Goal: Answer question/provide support

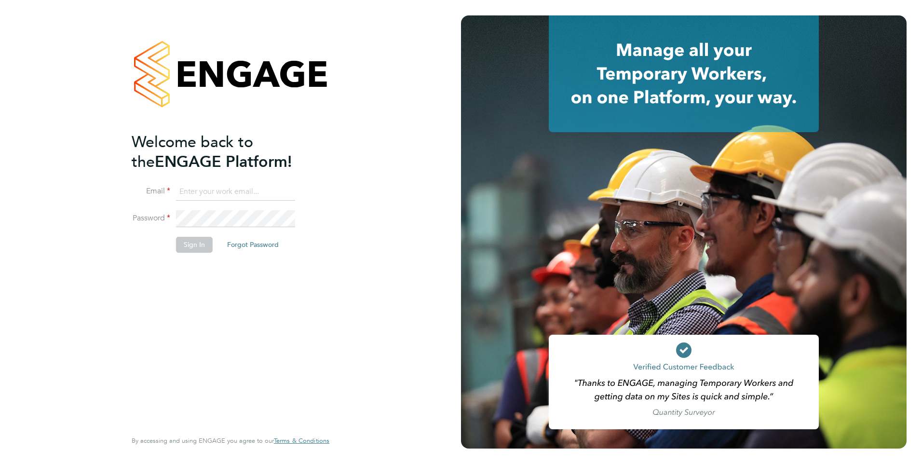
click at [213, 194] on input at bounding box center [235, 191] width 119 height 17
type input "Rachel.Johnson@ncclondon.ac.uk"
click at [193, 251] on button "Sign In" at bounding box center [194, 244] width 37 height 15
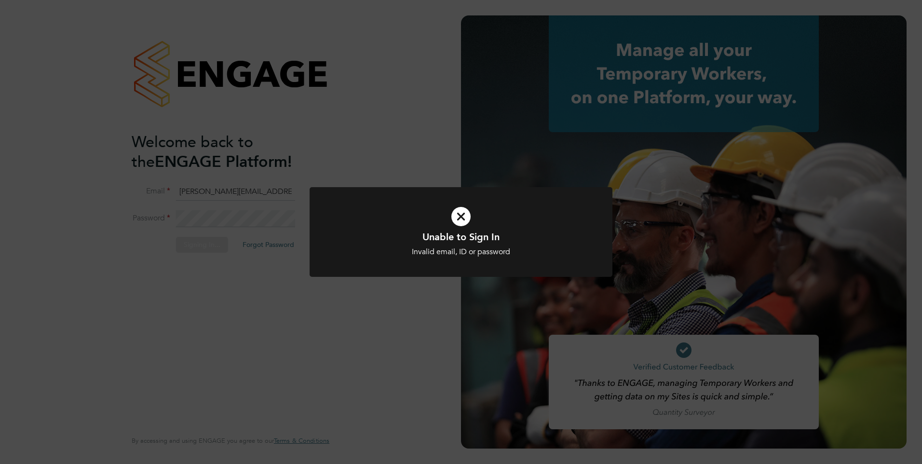
click at [459, 217] on icon at bounding box center [461, 217] width 251 height 38
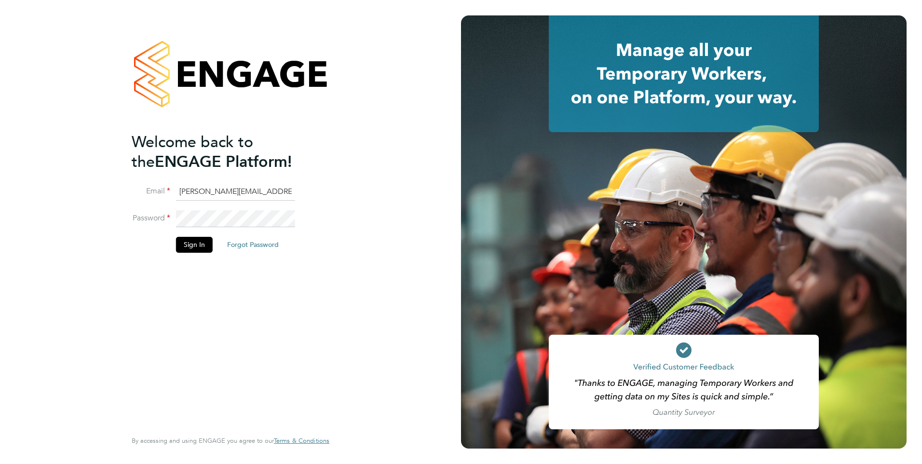
click at [151, 222] on li "Password" at bounding box center [226, 223] width 188 height 27
click at [190, 243] on button "Sign In" at bounding box center [194, 244] width 37 height 15
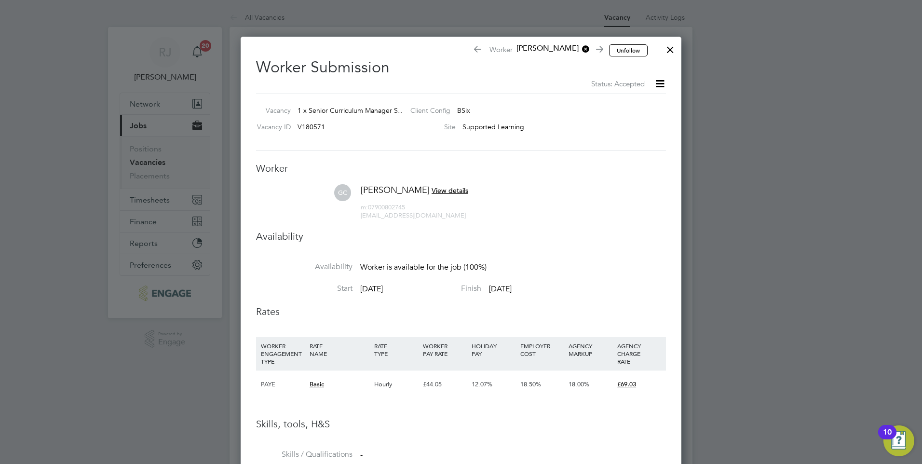
click at [668, 46] on div at bounding box center [669, 47] width 17 height 17
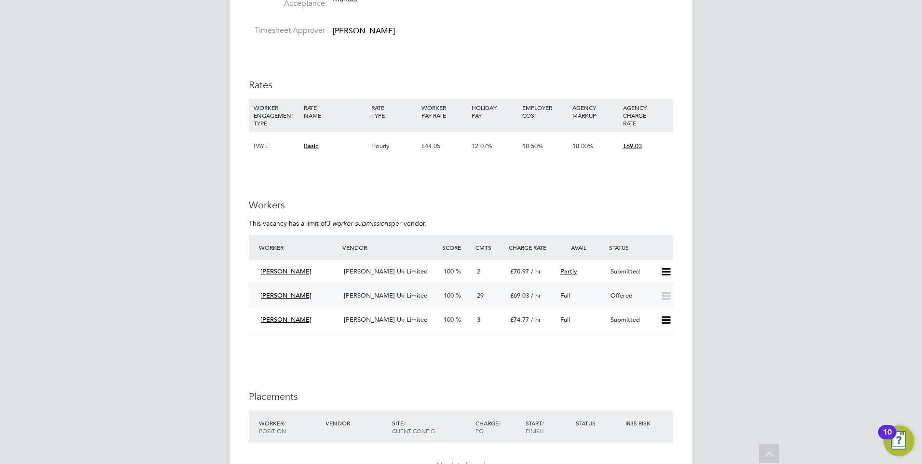
click at [390, 291] on span "Morgan Hunt Uk Limited" at bounding box center [386, 295] width 84 height 8
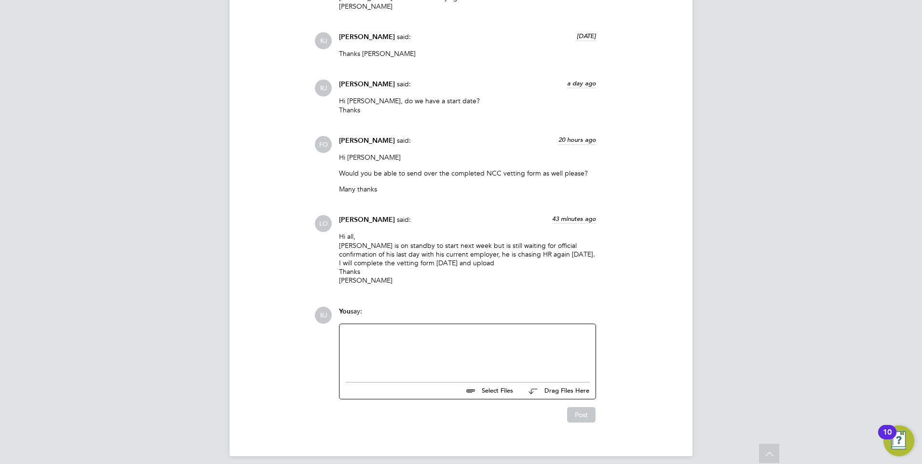
click at [367, 330] on div at bounding box center [467, 350] width 244 height 41
click at [581, 408] on button "Post" at bounding box center [581, 414] width 28 height 15
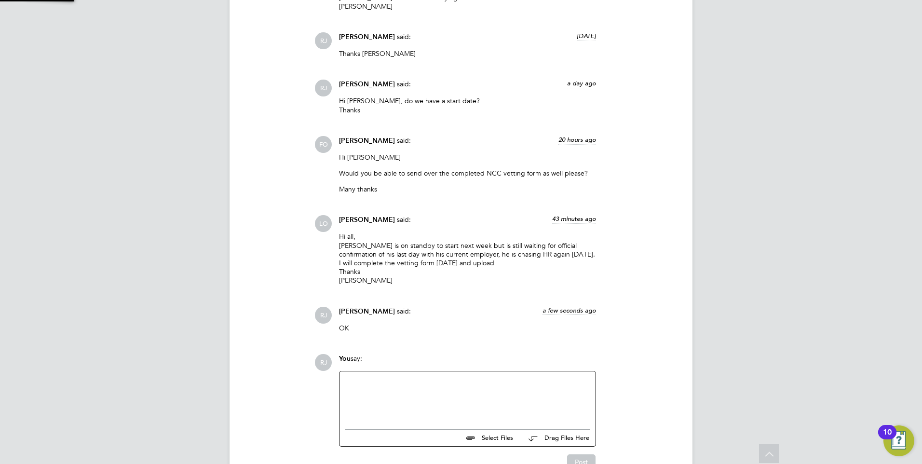
scroll to position [3371, 0]
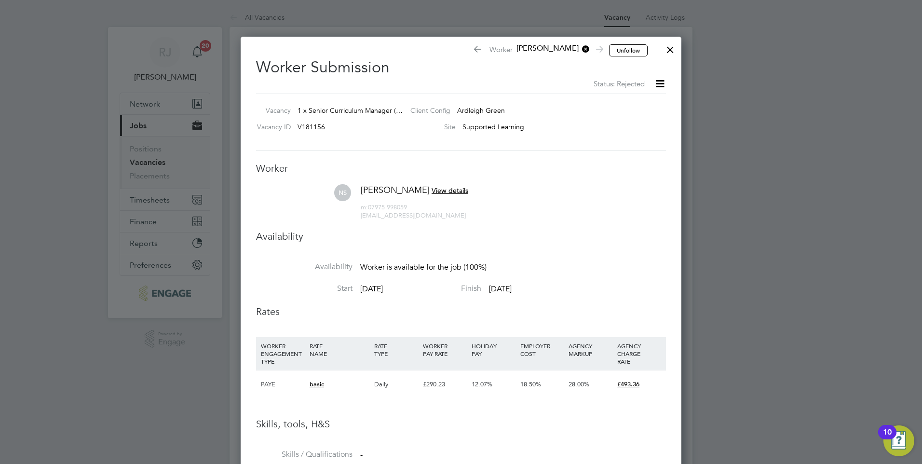
click at [665, 46] on div at bounding box center [669, 47] width 17 height 17
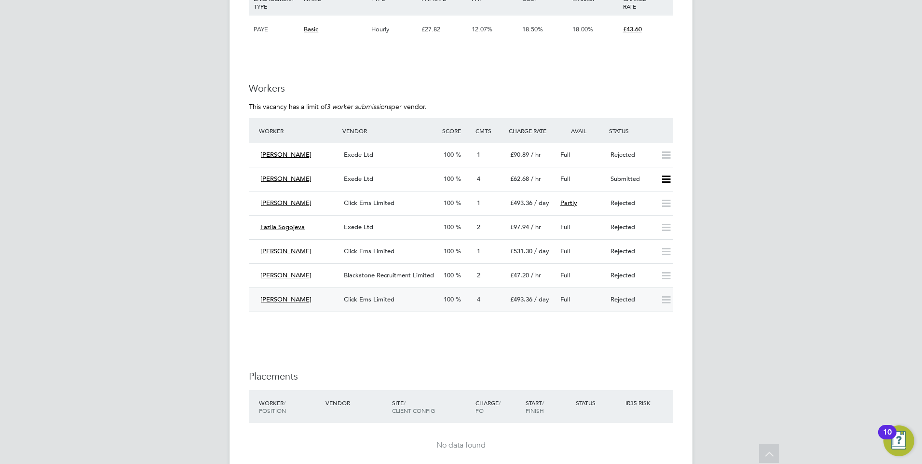
click at [378, 295] on span "Click Ems Limited" at bounding box center [369, 299] width 51 height 8
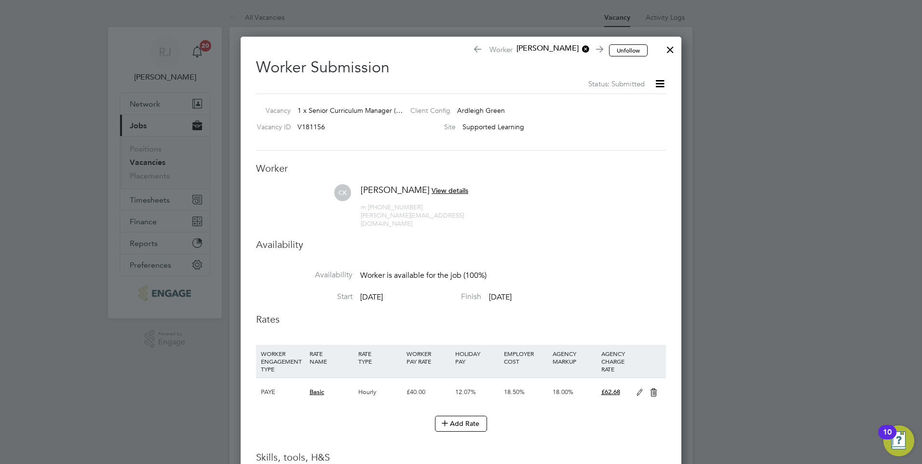
click at [667, 46] on div at bounding box center [669, 47] width 17 height 17
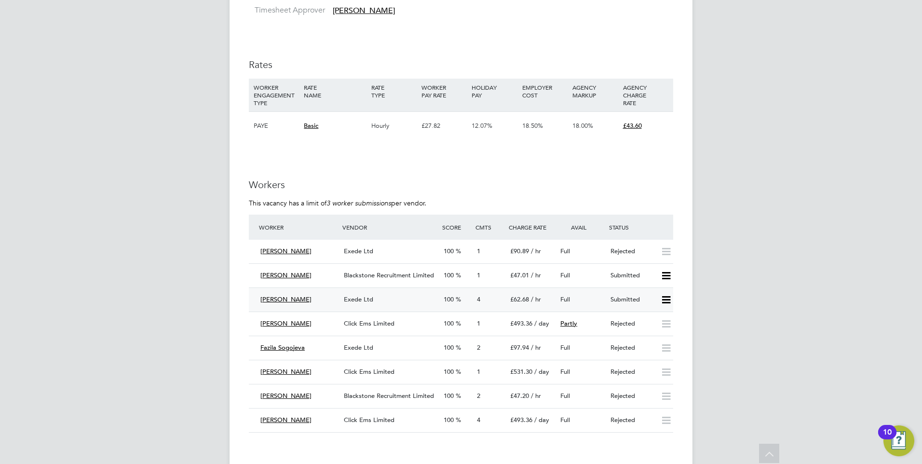
click at [356, 295] on span "Exede Ltd" at bounding box center [358, 299] width 29 height 8
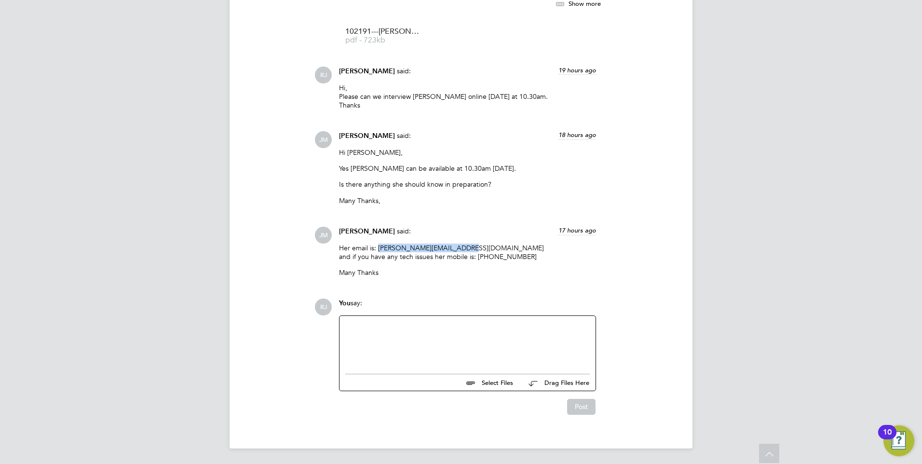
drag, startPoint x: 378, startPoint y: 248, endPoint x: 457, endPoint y: 247, distance: 78.6
click at [457, 247] on p "Her email is: [PERSON_NAME][EMAIL_ADDRESS][DOMAIN_NAME] and if you have any tec…" at bounding box center [467, 251] width 257 height 17
drag, startPoint x: 457, startPoint y: 247, endPoint x: 446, endPoint y: 249, distance: 10.8
copy p "[PERSON_NAME][EMAIL_ADDRESS][DOMAIN_NAME]"
click at [388, 319] on div at bounding box center [467, 342] width 256 height 53
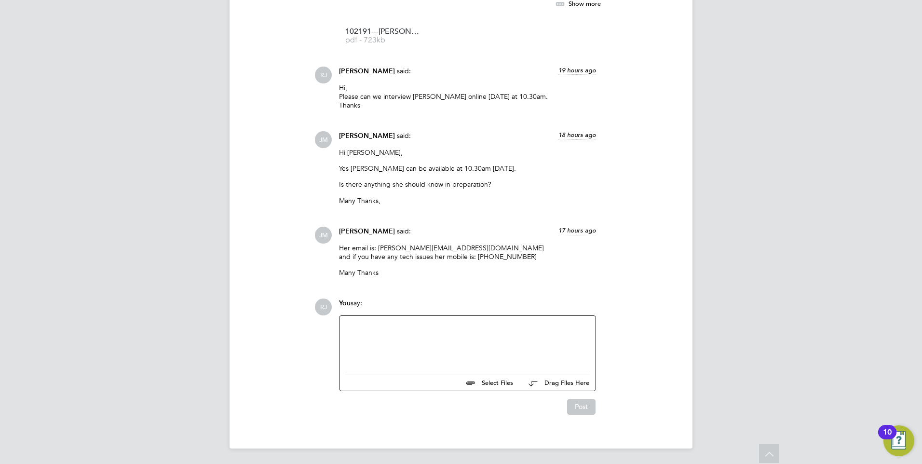
click at [361, 321] on div at bounding box center [467, 342] width 256 height 53
click at [356, 330] on div at bounding box center [467, 342] width 244 height 41
click at [576, 407] on button "Post" at bounding box center [581, 406] width 28 height 15
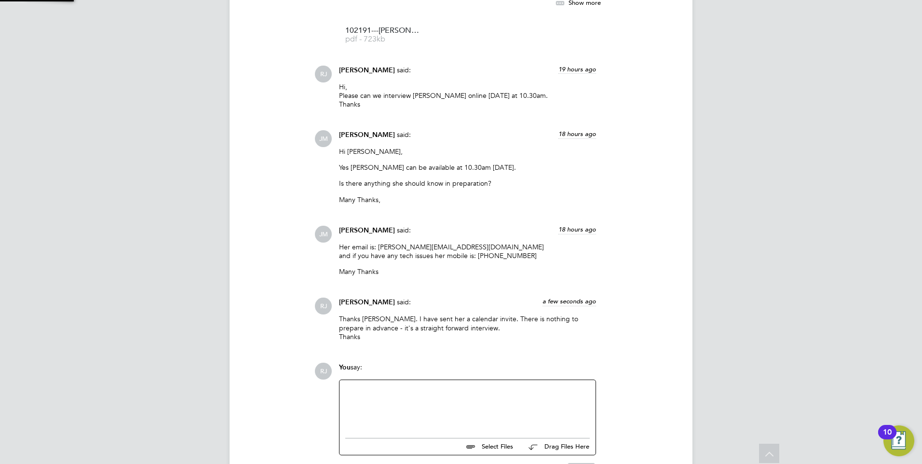
scroll to position [1128, 0]
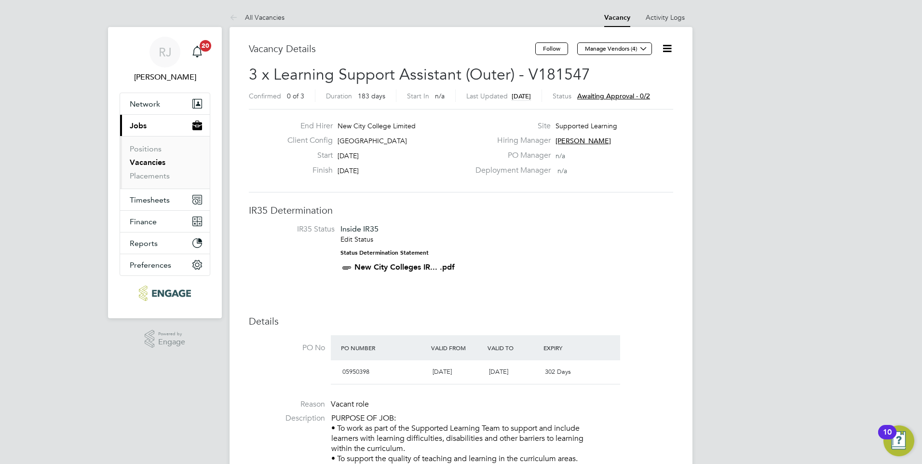
click at [643, 96] on span "Awaiting approval - 0/2" at bounding box center [613, 96] width 73 height 9
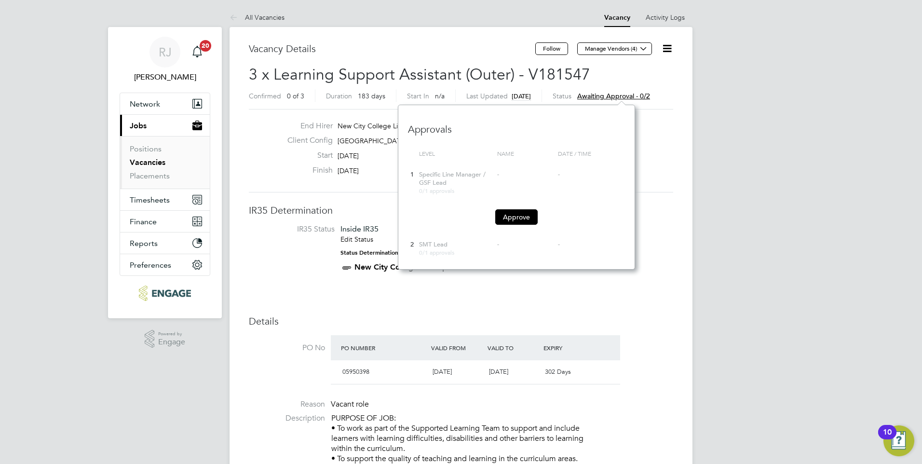
scroll to position [164, 237]
click at [520, 218] on button "Approve" at bounding box center [516, 216] width 42 height 15
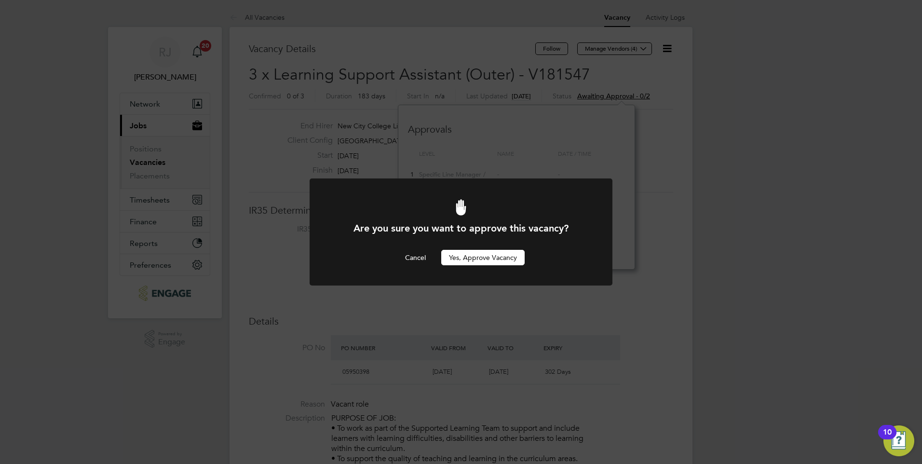
click at [486, 259] on button "Yes, Approve Vacancy" at bounding box center [482, 257] width 83 height 15
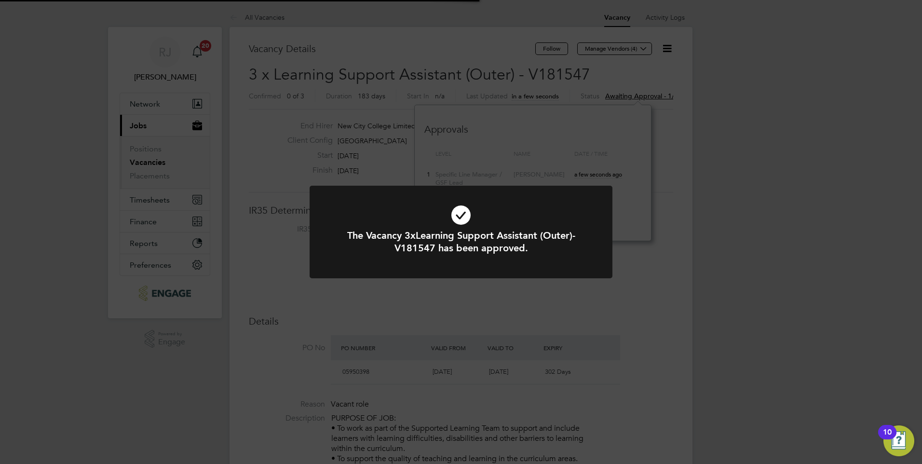
scroll to position [28, 67]
